Goal: Task Accomplishment & Management: Manage account settings

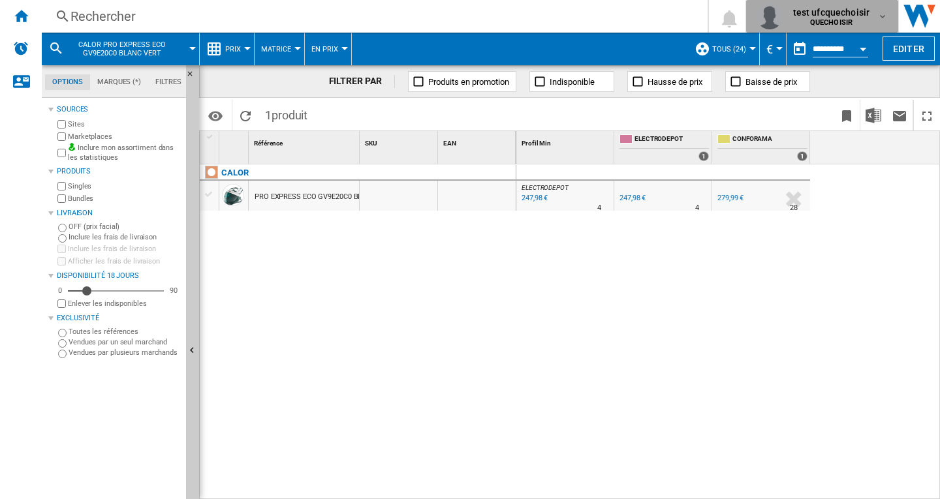
click at [857, 23] on span "QUECHOISIR" at bounding box center [831, 23] width 77 height 8
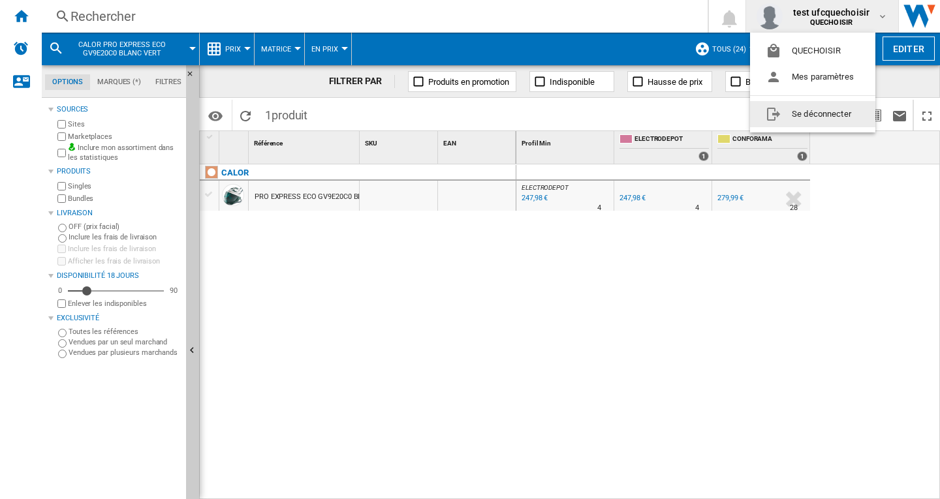
click at [829, 109] on button "Se déconnecter" at bounding box center [812, 114] width 125 height 26
